Goal: Information Seeking & Learning: Learn about a topic

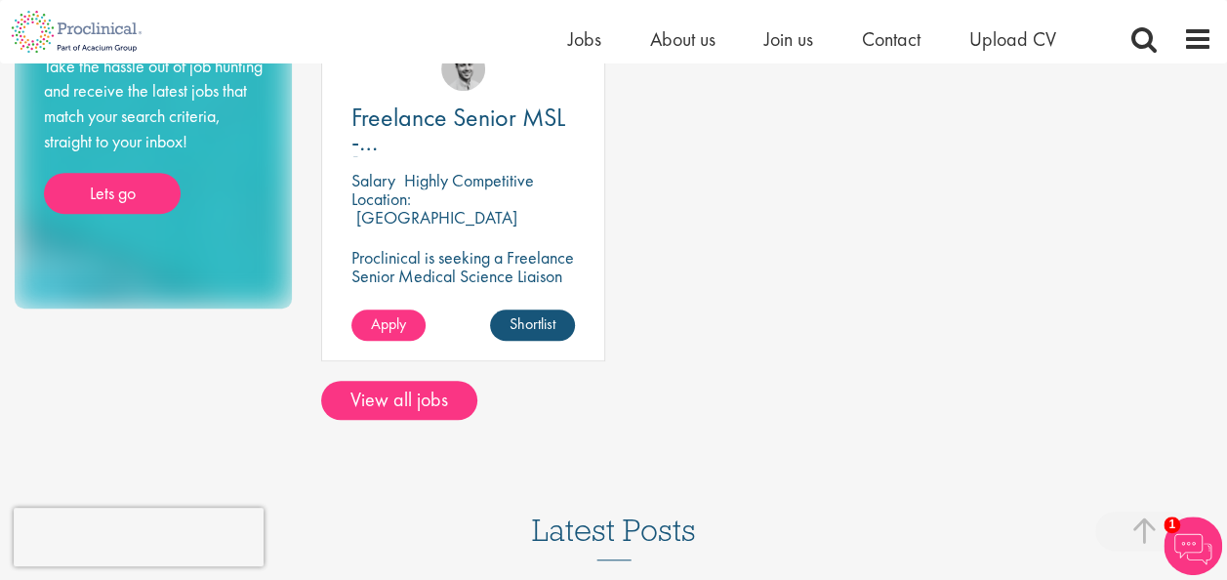
scroll to position [451, 0]
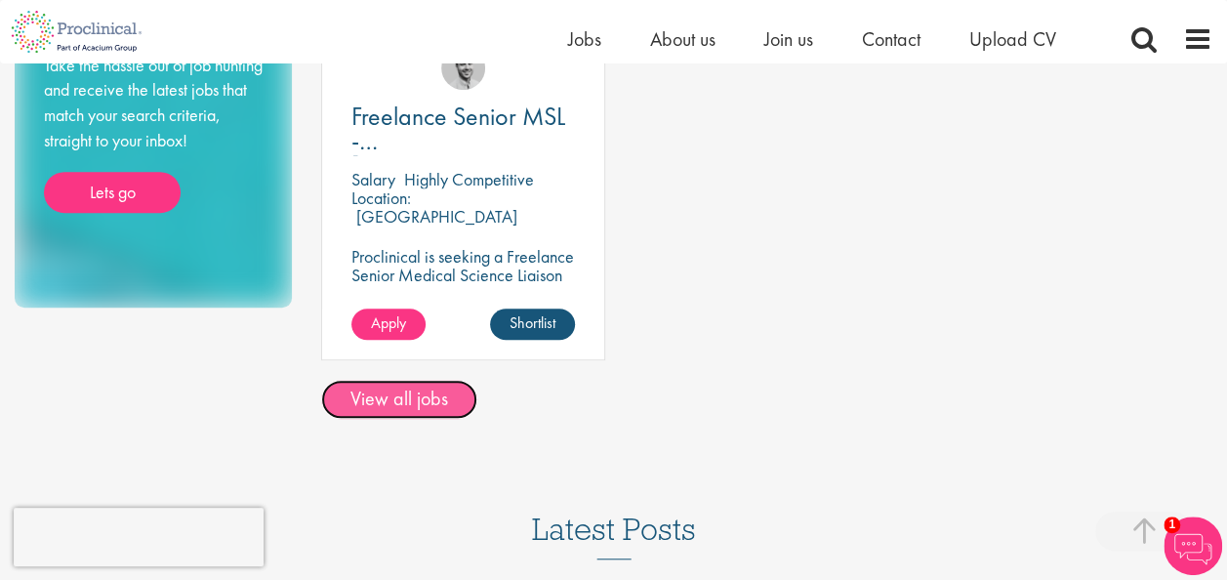
click at [408, 392] on link "View all jobs" at bounding box center [399, 399] width 156 height 39
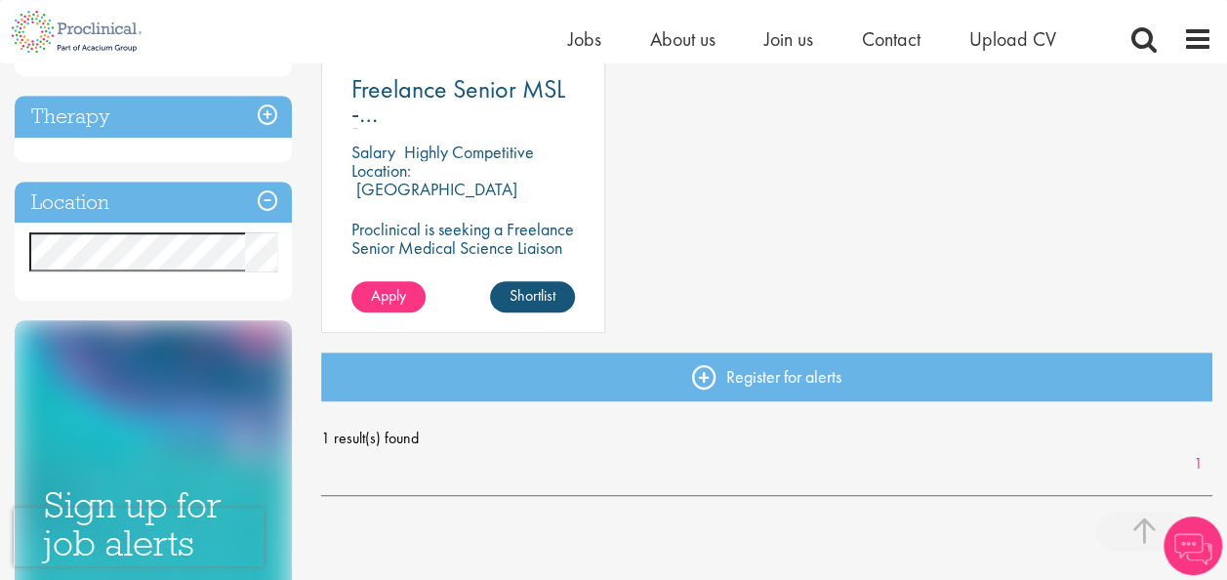
scroll to position [436, 0]
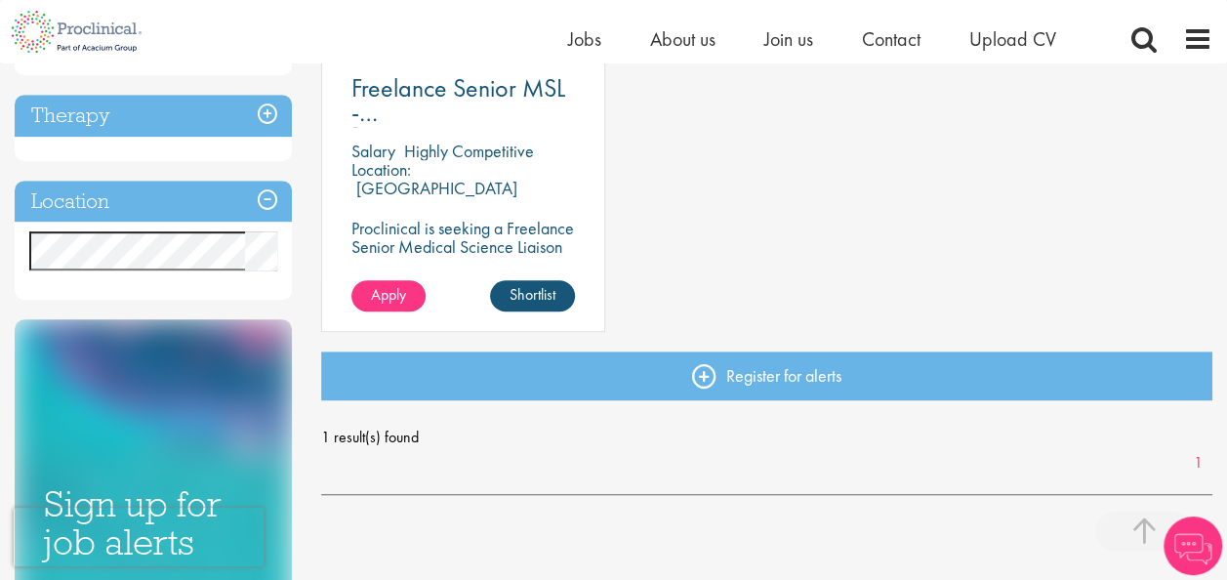
click at [135, 219] on h3 "Location" at bounding box center [153, 202] width 277 height 42
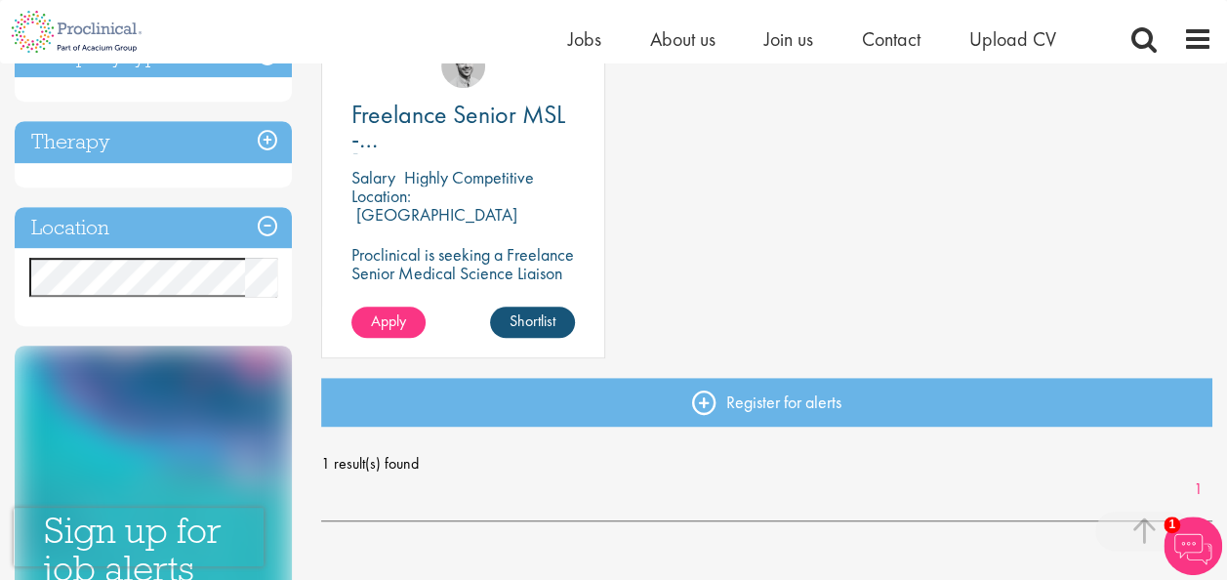
scroll to position [412, 0]
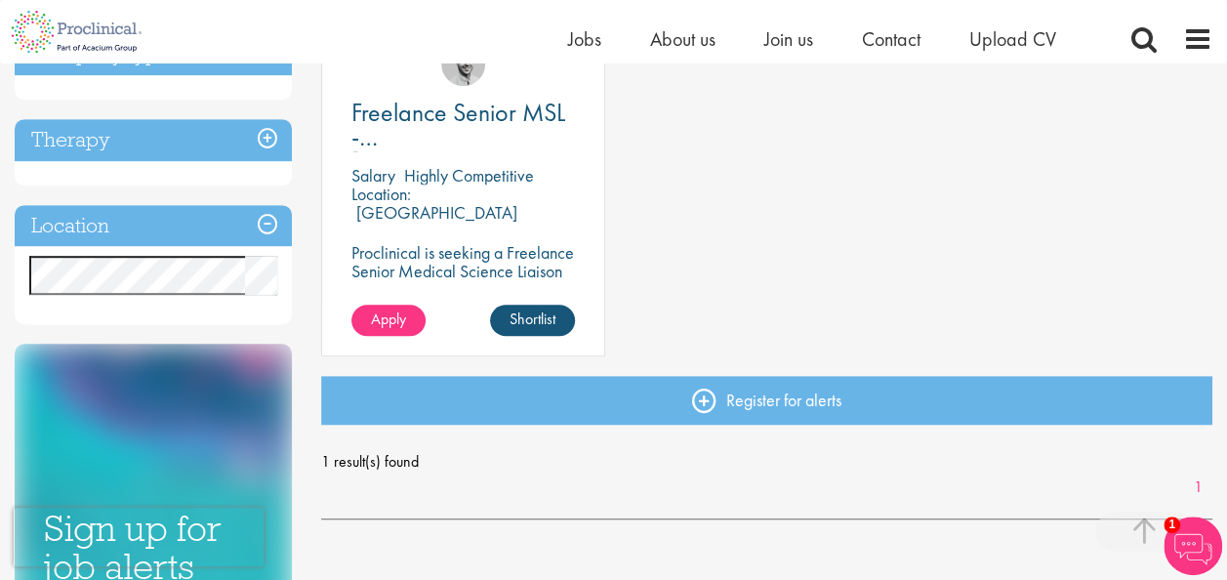
click at [228, 326] on div "Discipline Medical Affairs (1) - + Medical Liaison (1) Job type Contract (1) Co…" at bounding box center [153, 326] width 306 height 1058
drag, startPoint x: 849, startPoint y: 254, endPoint x: 751, endPoint y: 250, distance: 97.7
click at [751, 250] on div "Freelance Senior MSL - Belgium - Cardiovascular/ Rare Disease Salary Highly Com…" at bounding box center [766, 198] width 911 height 354
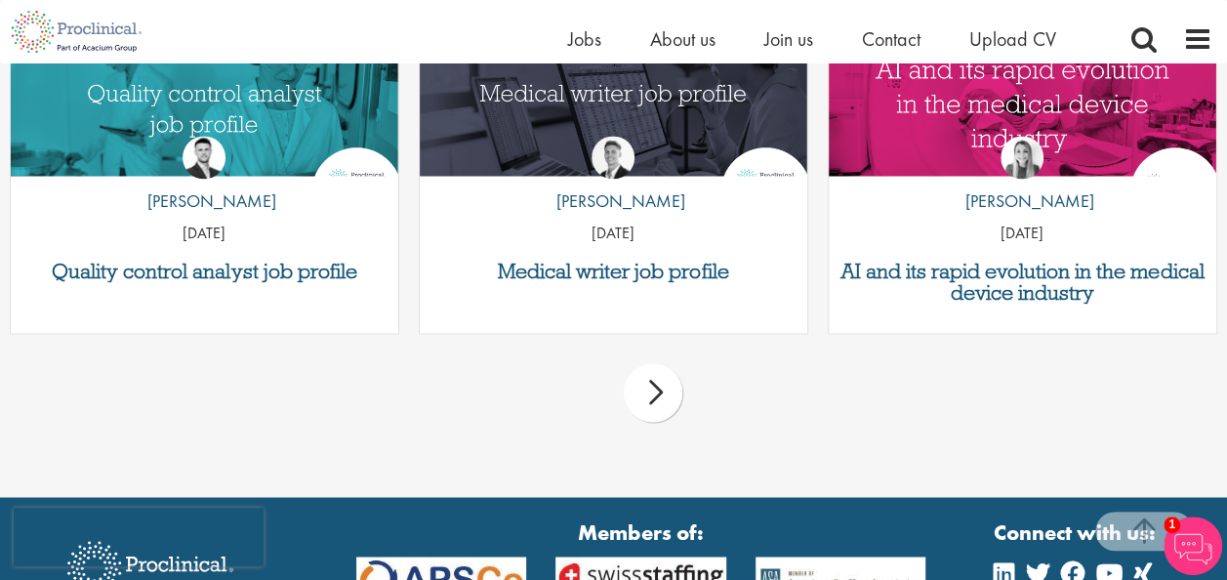
scroll to position [1386, 0]
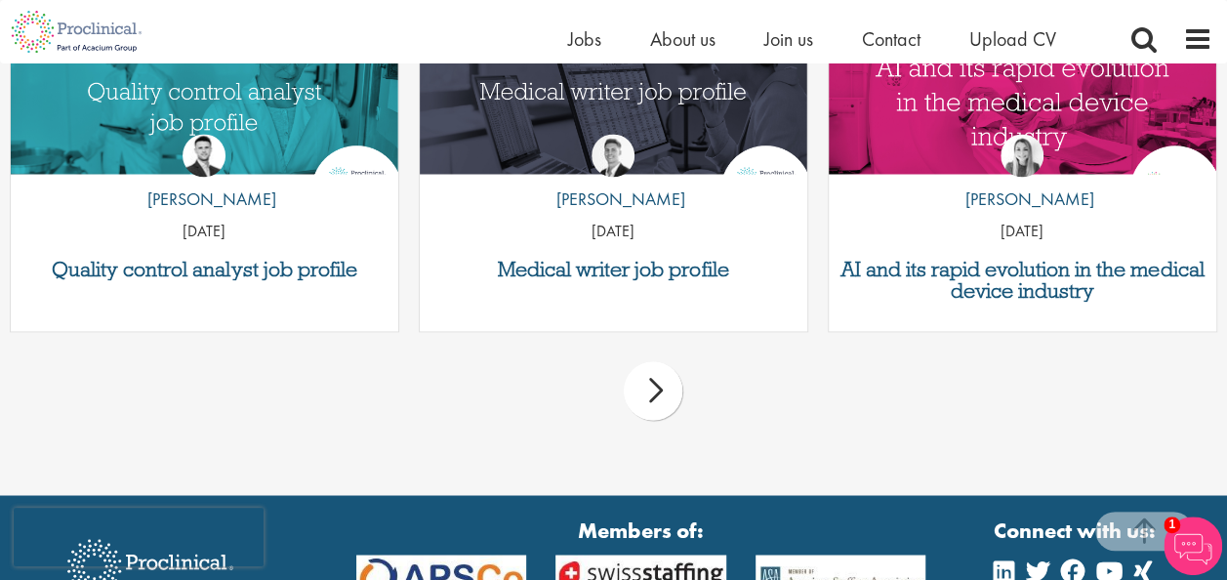
click at [649, 385] on div "next" at bounding box center [653, 390] width 59 height 59
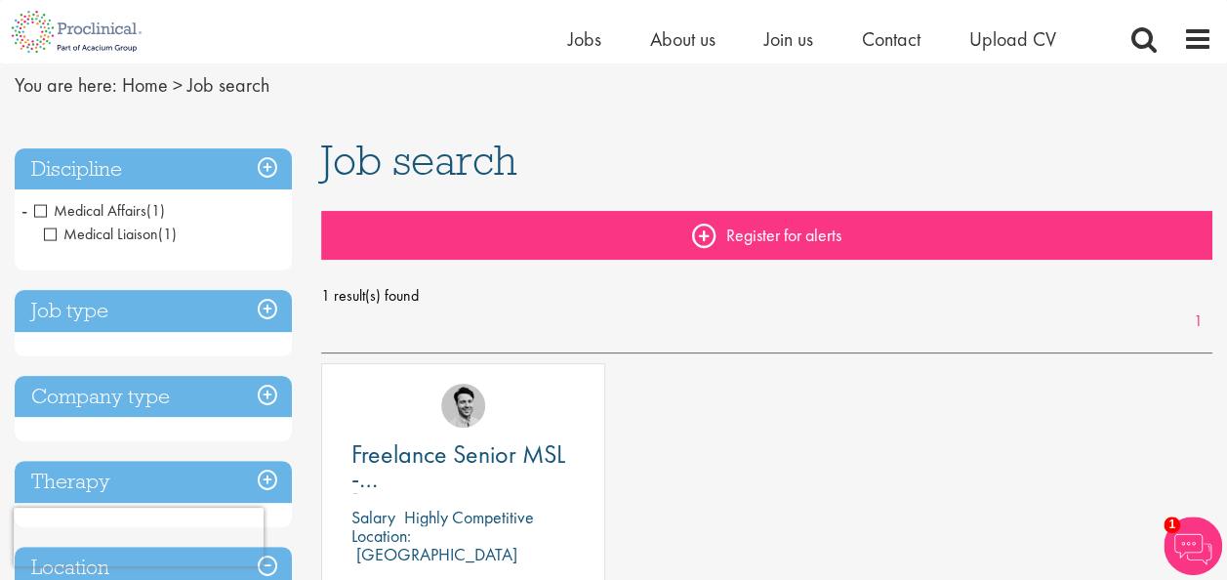
scroll to position [0, 0]
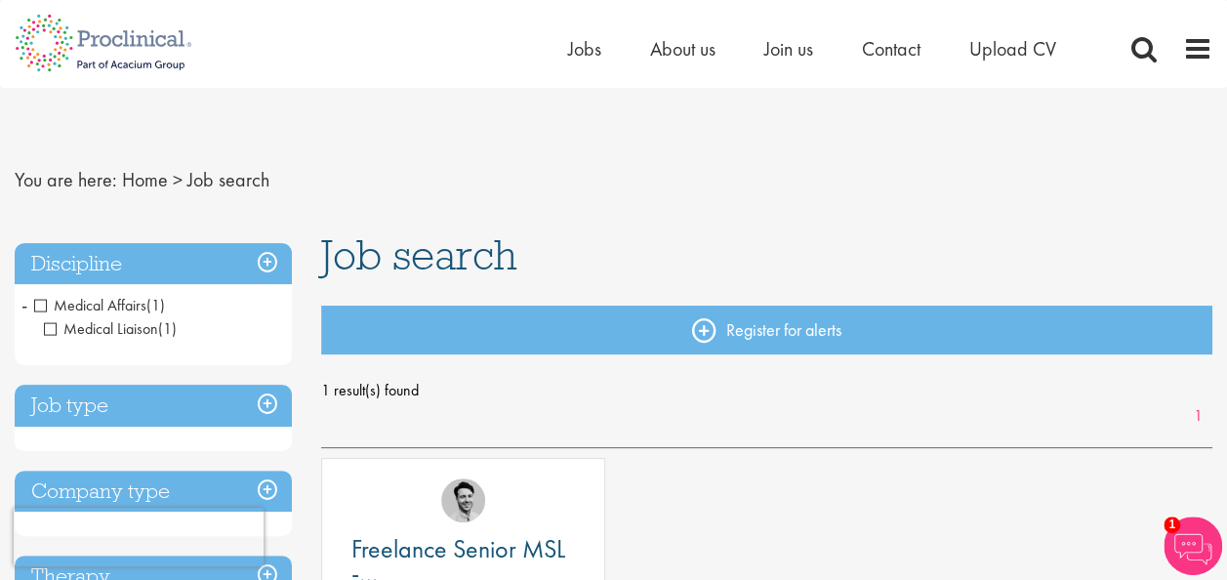
click at [123, 303] on span "Medical Affairs" at bounding box center [90, 305] width 112 height 20
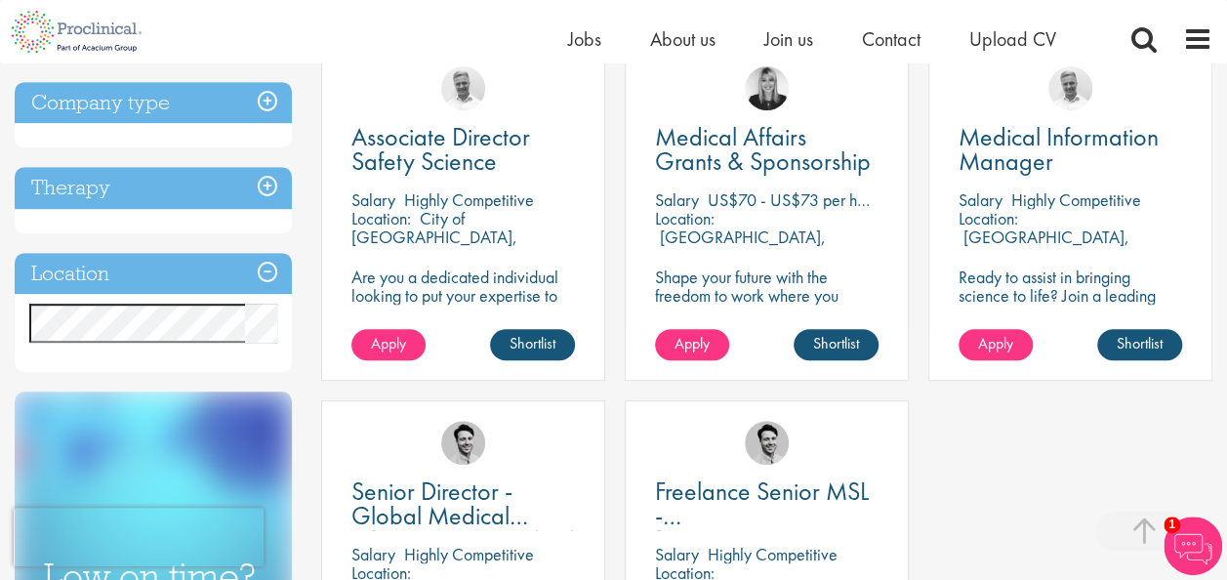
scroll to position [404, 0]
